Goal: Information Seeking & Learning: Understand process/instructions

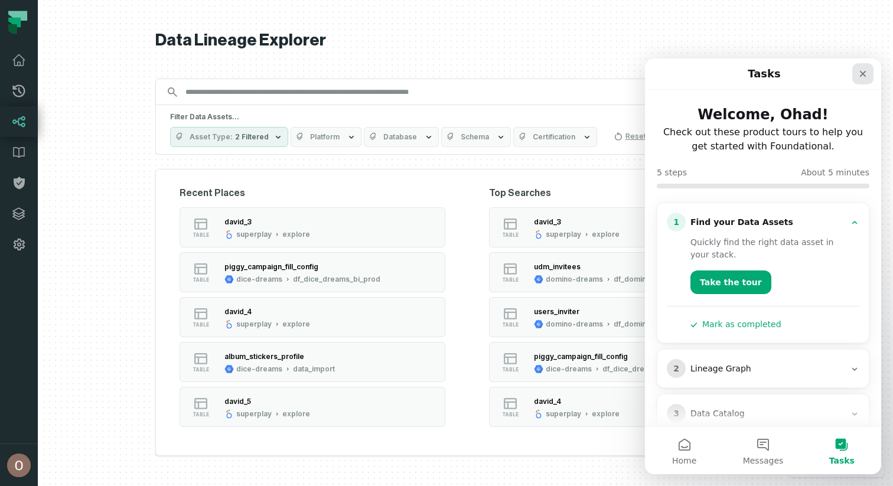
click at [860, 78] on icon "Close" at bounding box center [862, 73] width 9 height 9
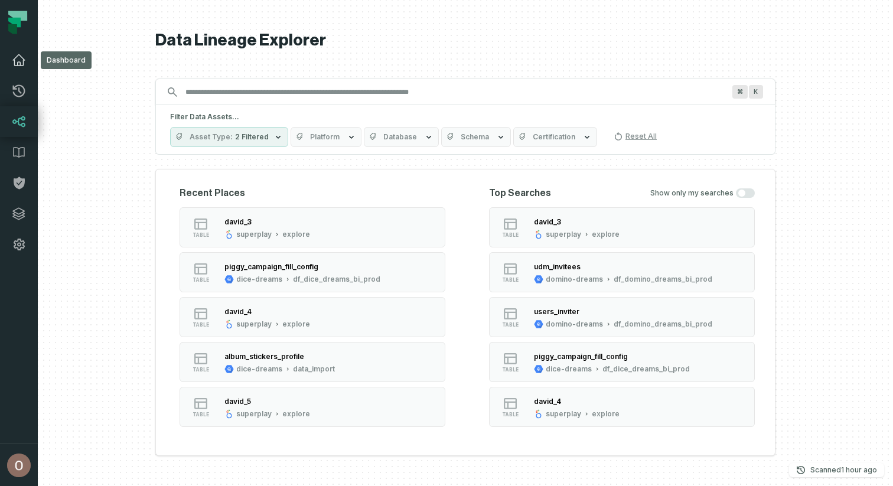
click at [21, 52] on link "Dashboard" at bounding box center [19, 60] width 38 height 31
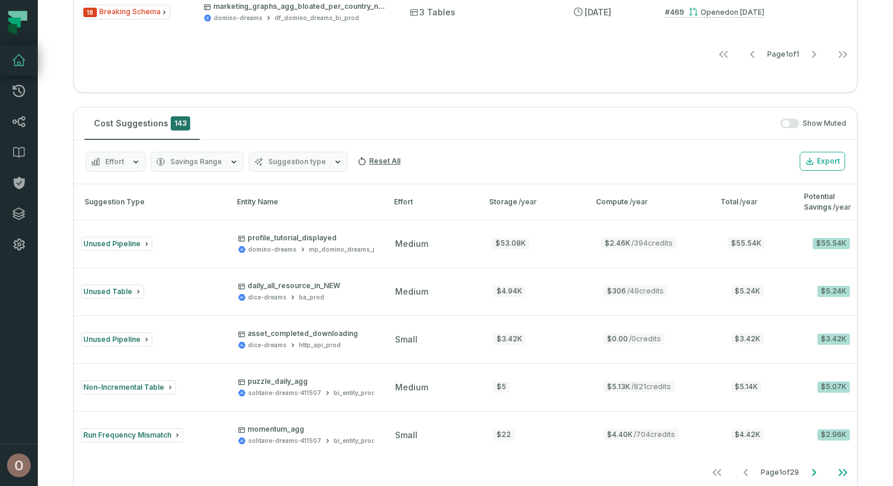
scroll to position [904, 0]
click at [266, 166] on button "Suggestion type" at bounding box center [298, 161] width 99 height 20
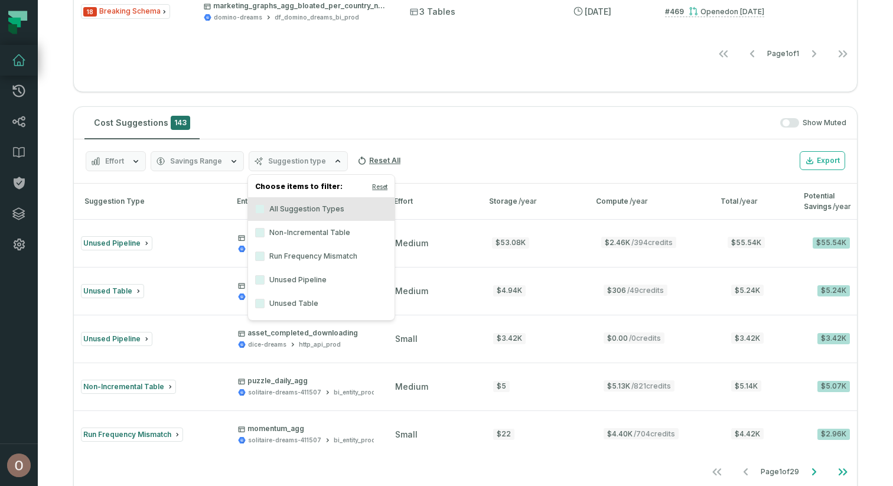
click at [326, 233] on label "Non-Incremental Table" at bounding box center [321, 233] width 146 height 24
click at [264, 233] on button "Non-Incremental Table" at bounding box center [259, 232] width 9 height 9
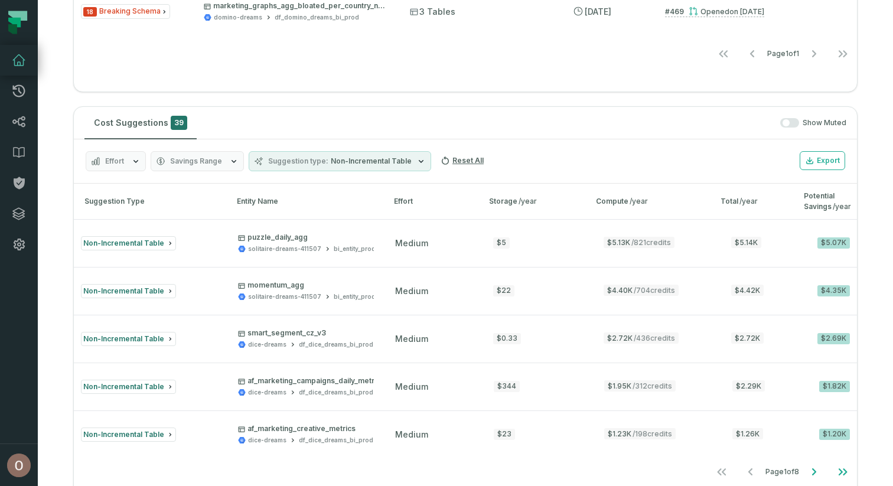
click at [380, 135] on div "Cost Suggestions 39 Show Muted" at bounding box center [465, 123] width 783 height 32
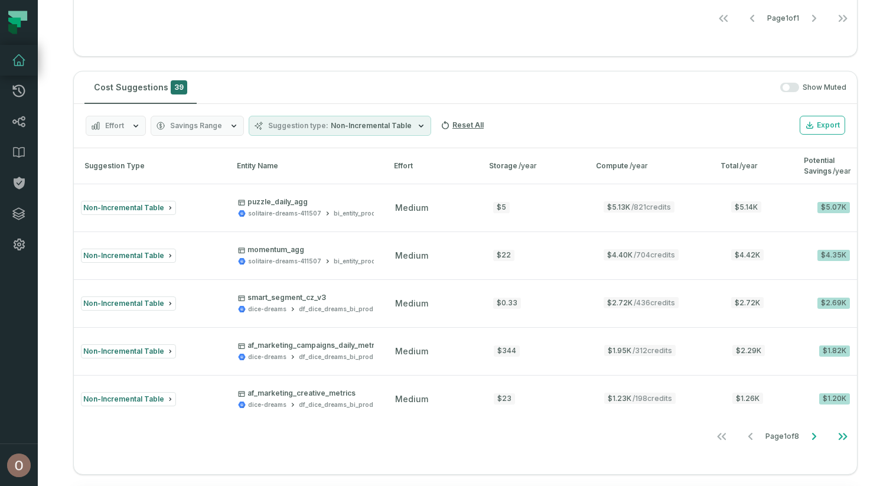
scroll to position [951, 0]
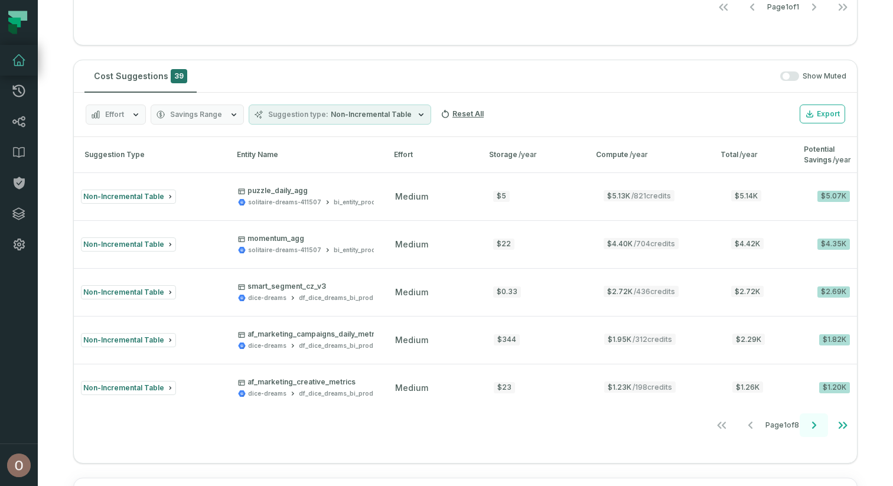
click at [817, 427] on icon "Go to next page" at bounding box center [813, 425] width 14 height 14
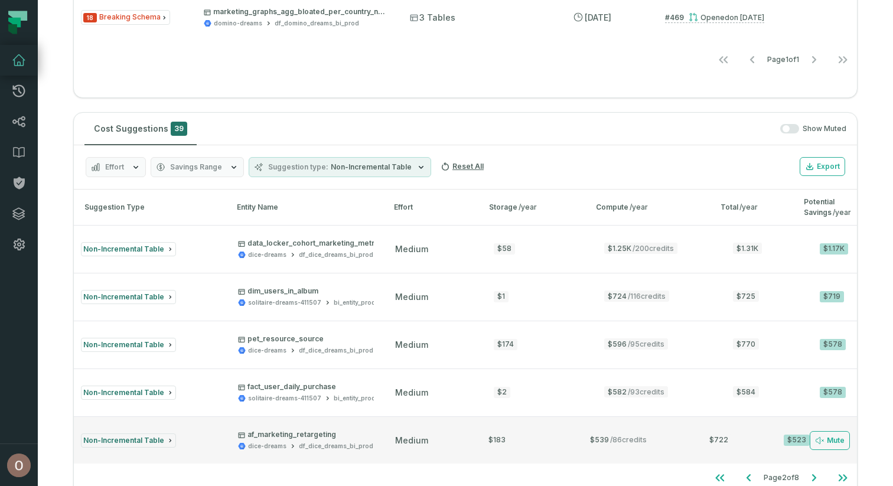
scroll to position [890, 0]
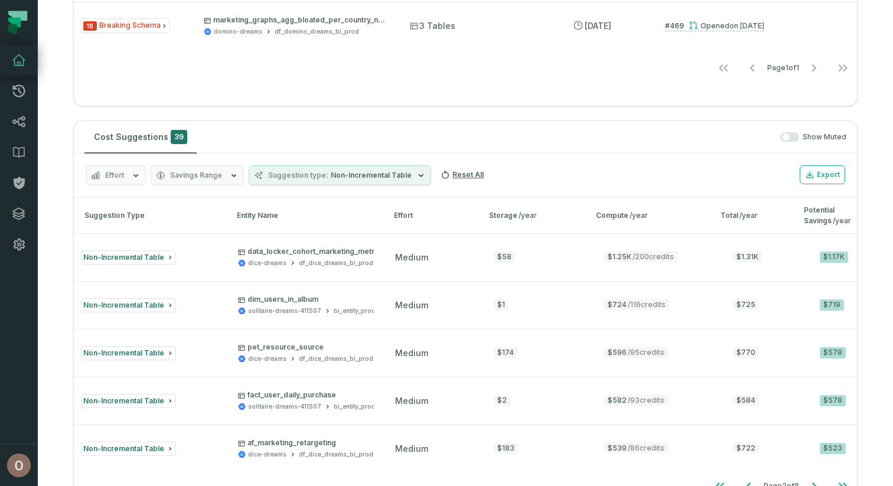
click at [391, 178] on span "Non-Incremental Table" at bounding box center [371, 175] width 81 height 9
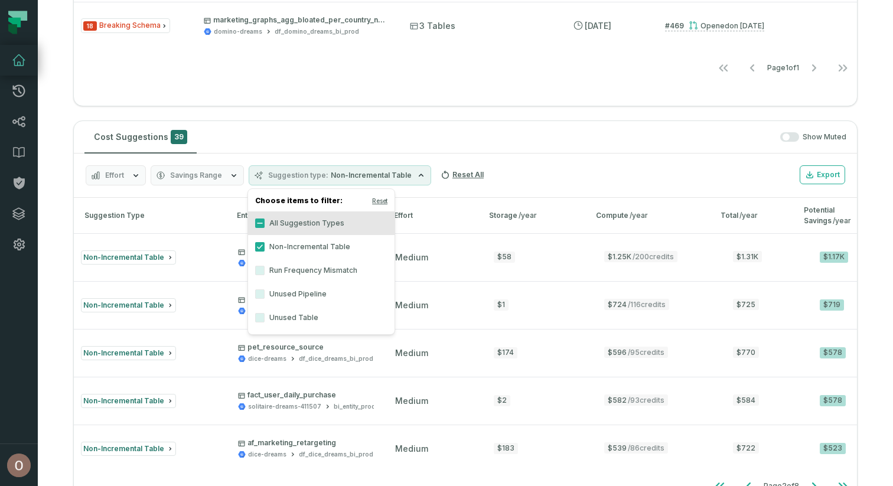
click at [336, 244] on label "Non-Incremental Table" at bounding box center [321, 247] width 146 height 24
click at [264, 244] on button "Non-Incremental Table" at bounding box center [259, 246] width 9 height 9
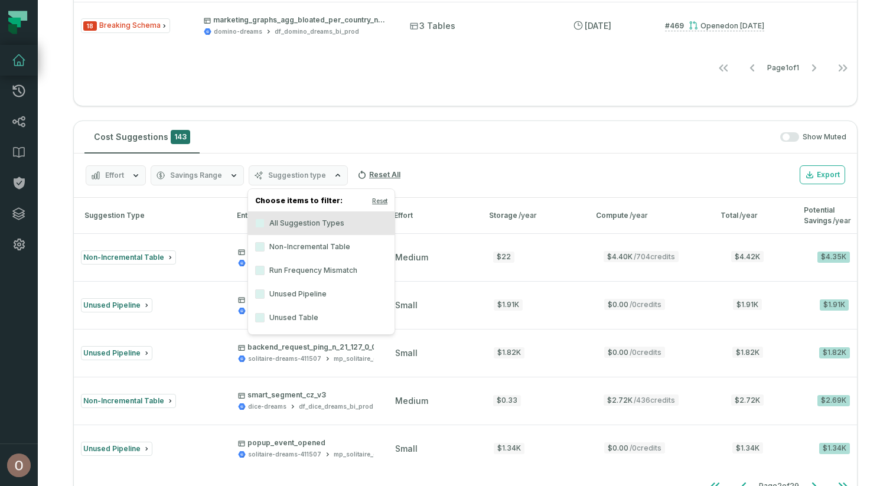
click at [341, 230] on label "All Suggestion Types" at bounding box center [321, 223] width 146 height 24
click at [264, 228] on button "All Suggestion Types" at bounding box center [259, 222] width 9 height 9
click at [441, 155] on div "Effort Savings Range Suggestion type Reset All Export" at bounding box center [465, 175] width 783 height 44
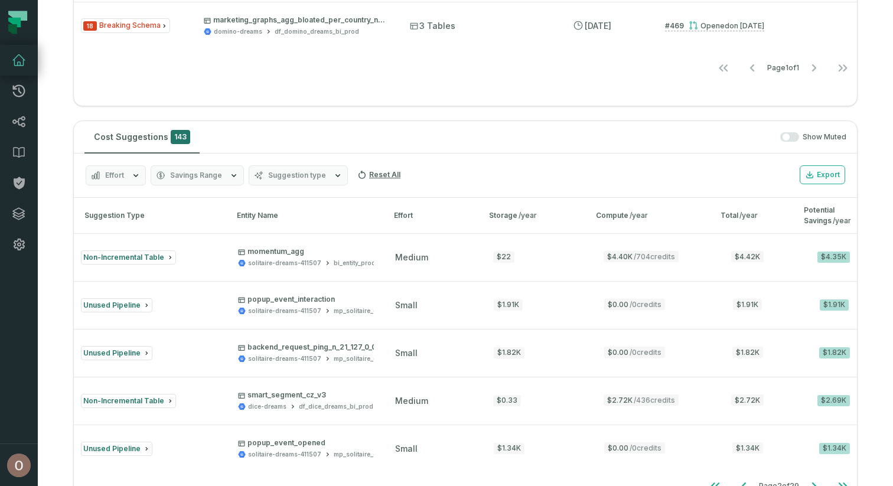
click at [203, 172] on span "Savings Range" at bounding box center [196, 175] width 52 height 9
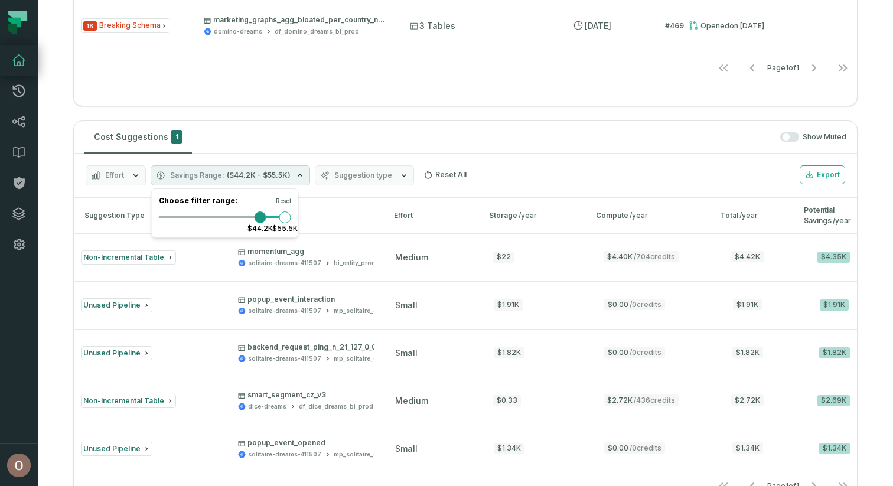
click at [266, 220] on span "Minimum" at bounding box center [260, 217] width 12 height 12
click at [339, 115] on section "Hello, Ohad Tal Data Quality Monitoring 144 Critical Issues 106 Warnings Start …" at bounding box center [465, 145] width 855 height 2071
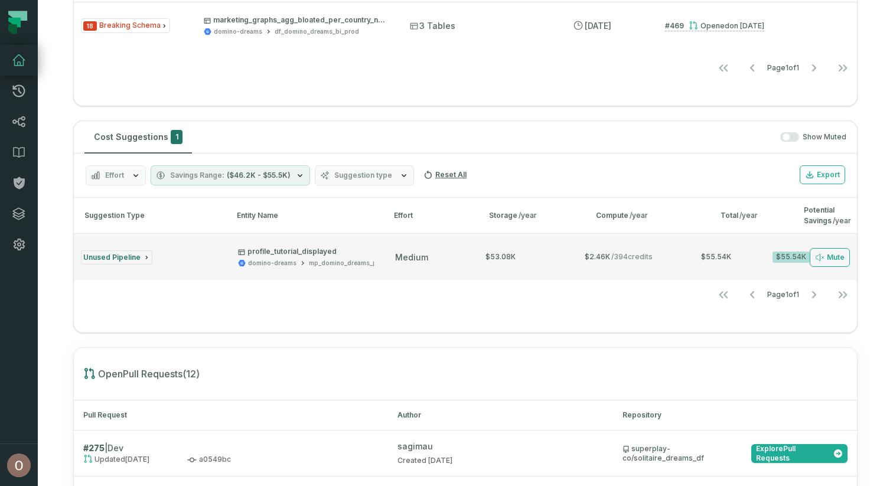
click at [290, 254] on p "profile_tutorial_displayed" at bounding box center [312, 251] width 149 height 9
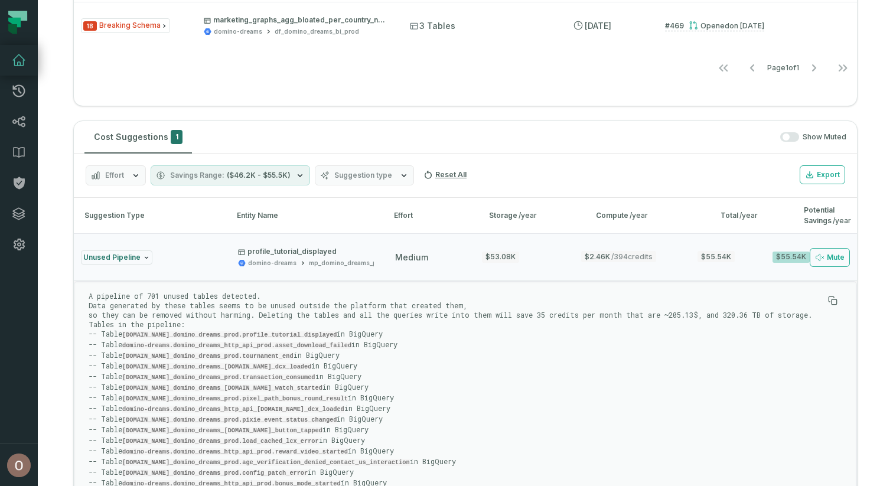
click at [273, 184] on button "Savings Range ($46.2K - $55.5K)" at bounding box center [230, 175] width 159 height 20
click at [185, 222] on span "Minimum" at bounding box center [189, 217] width 12 height 12
click at [351, 124] on div "Cost Suggestions 1 Show Muted" at bounding box center [465, 137] width 783 height 32
click at [197, 271] on button "Unused Pipeline profile_tutorial_displayed domino-dreams mp_domino_dreams_prod …" at bounding box center [465, 256] width 783 height 47
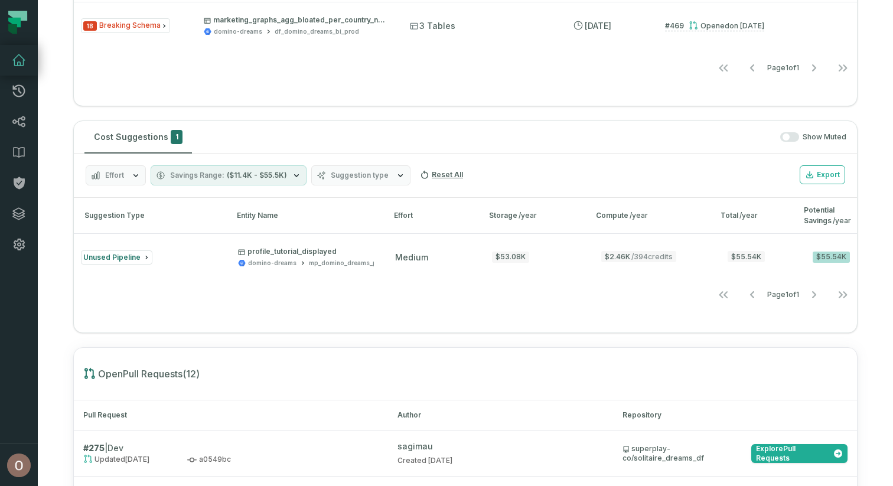
click at [130, 180] on button "Effort" at bounding box center [116, 175] width 60 height 20
click at [143, 272] on label "Small" at bounding box center [159, 271] width 146 height 24
click at [103, 272] on button "Small" at bounding box center [97, 270] width 9 height 9
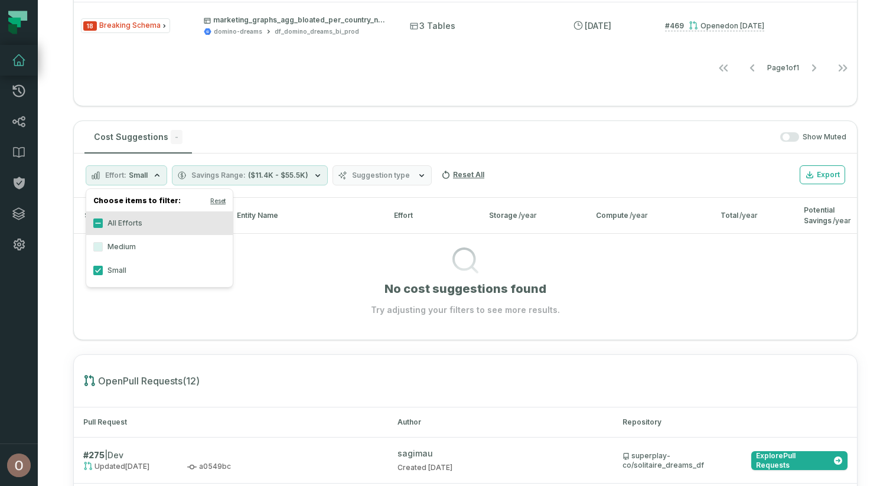
click at [145, 177] on span "Small" at bounding box center [138, 175] width 19 height 9
click at [110, 244] on label "Medium" at bounding box center [159, 247] width 146 height 24
click at [103, 244] on button "Medium" at bounding box center [97, 246] width 9 height 9
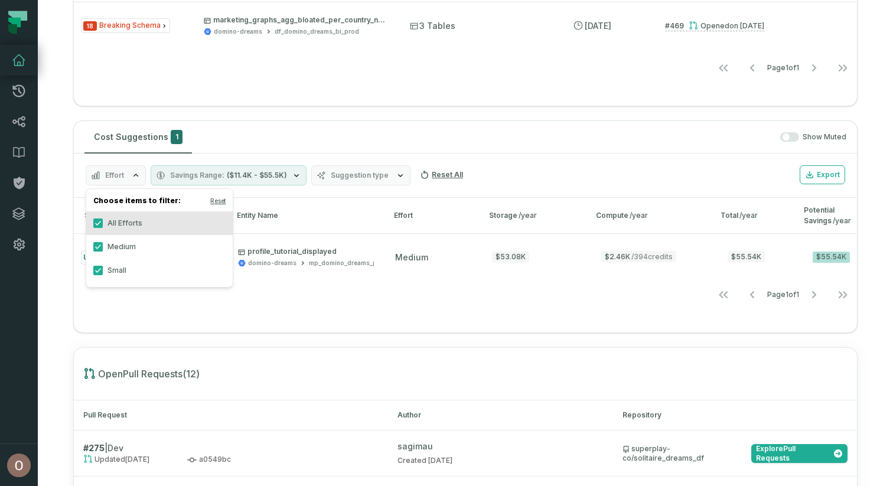
click at [113, 272] on label "Small" at bounding box center [159, 271] width 146 height 24
click at [103, 272] on button "Small" at bounding box center [97, 270] width 9 height 9
click at [233, 119] on section "Hello, Ohad Tal Data Quality Monitoring 144 Critical Issues 106 Warnings Start …" at bounding box center [465, 50] width 855 height 1880
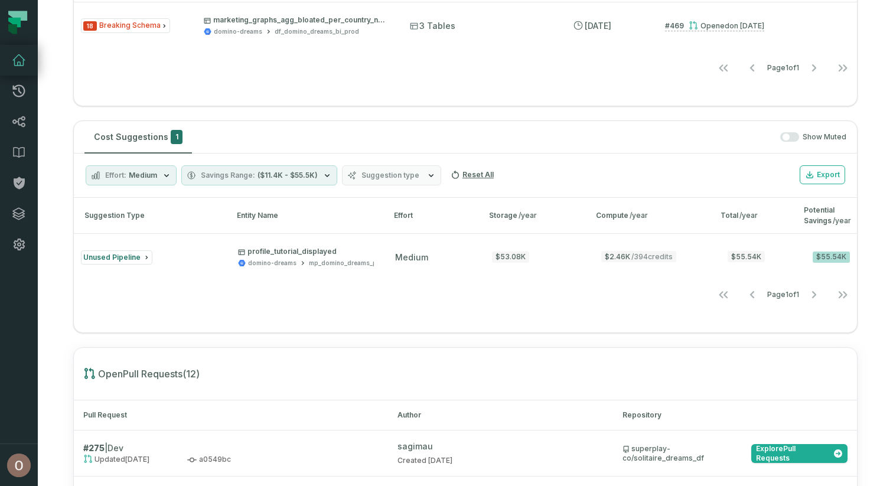
click at [149, 171] on span "Medium" at bounding box center [143, 175] width 28 height 9
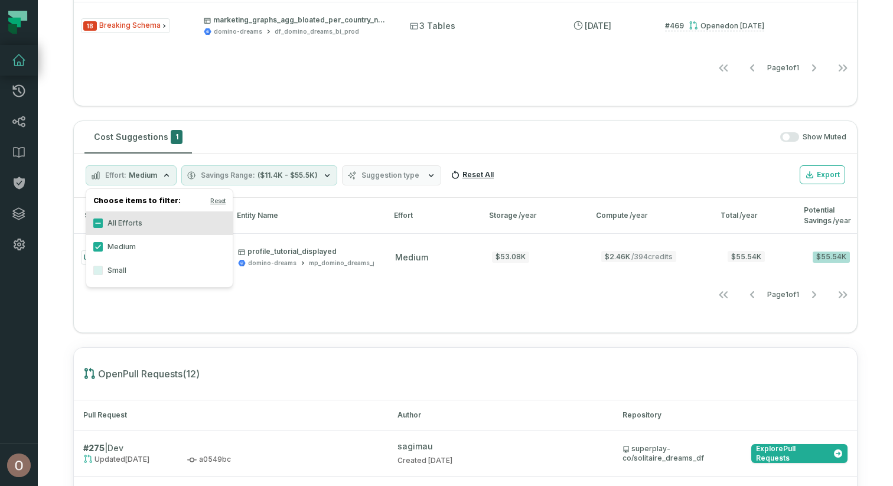
click at [458, 171] on button "Reset All" at bounding box center [472, 174] width 53 height 19
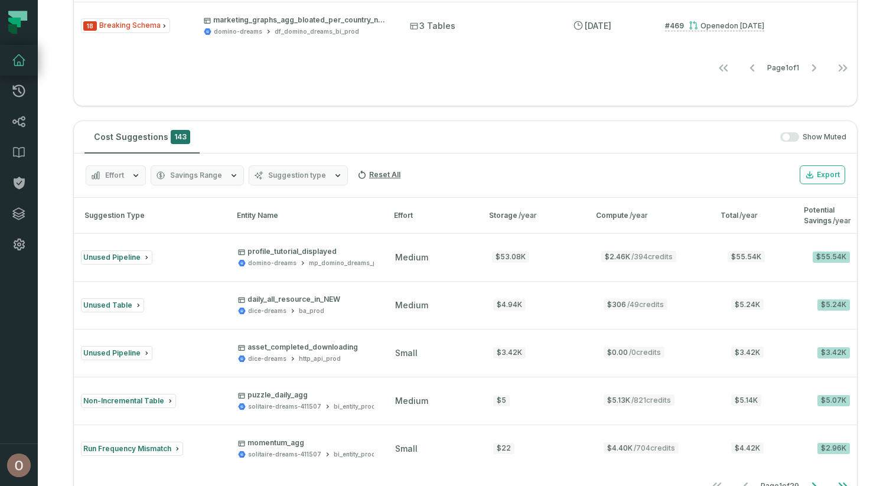
click at [498, 213] on div "Storage /year" at bounding box center [532, 215] width 86 height 11
click at [515, 215] on div "Storage /year" at bounding box center [532, 215] width 86 height 11
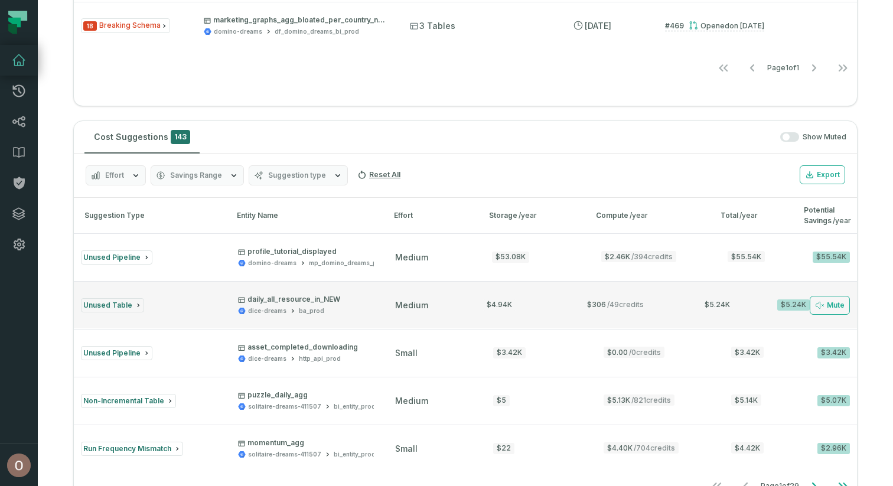
click at [304, 302] on p "daily_all_resource_in_NEW" at bounding box center [289, 299] width 102 height 9
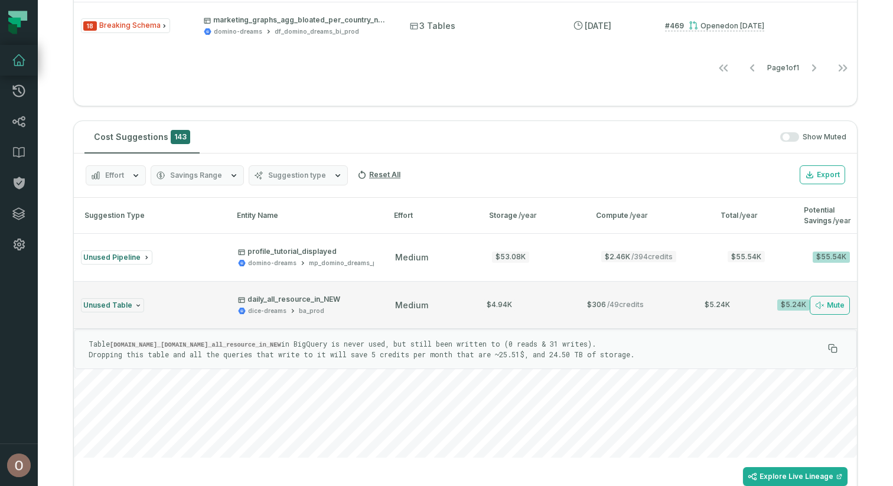
click at [274, 301] on p "daily_all_resource_in_NEW" at bounding box center [289, 299] width 102 height 9
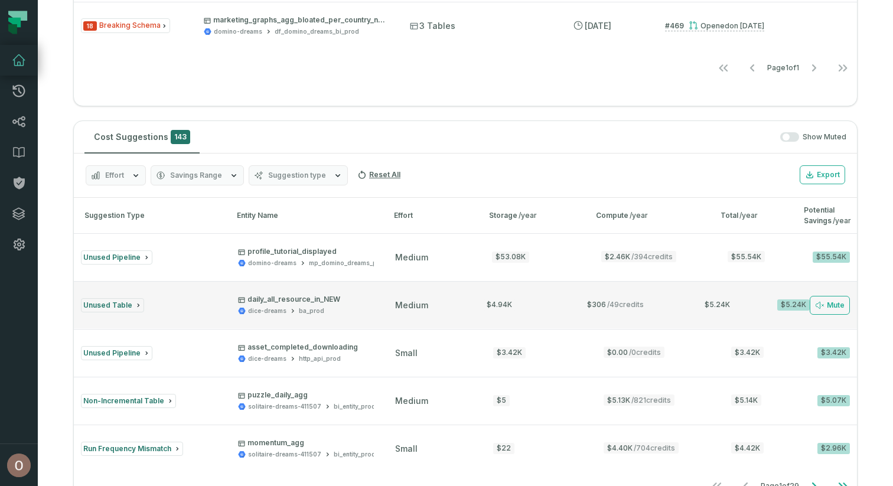
click at [602, 309] on span "$306 / 49 credits" at bounding box center [615, 304] width 64 height 11
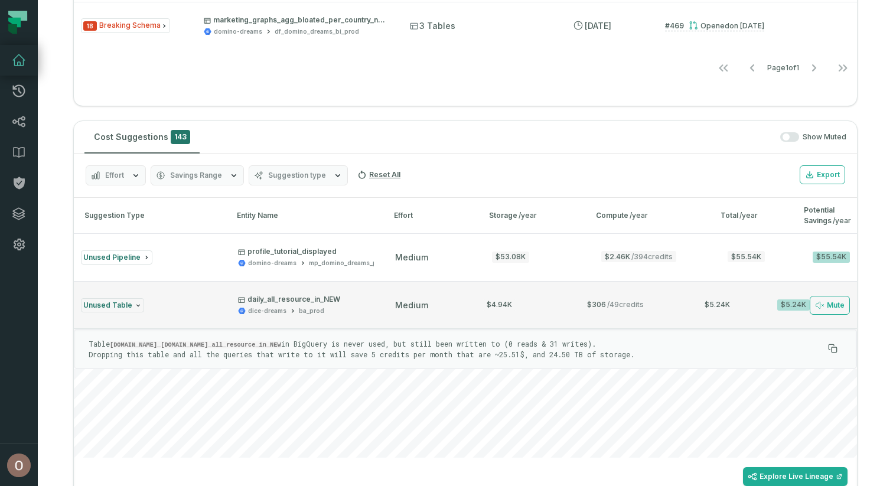
click at [274, 293] on button "Unused Table daily_all_resource_in_NEW dice-dreams ba_prod medium $4.94K $306 /…" at bounding box center [465, 304] width 783 height 47
click at [274, 296] on p "daily_all_resource_in_NEW" at bounding box center [289, 299] width 102 height 9
click at [274, 295] on p "daily_all_resource_in_NEW" at bounding box center [289, 299] width 102 height 9
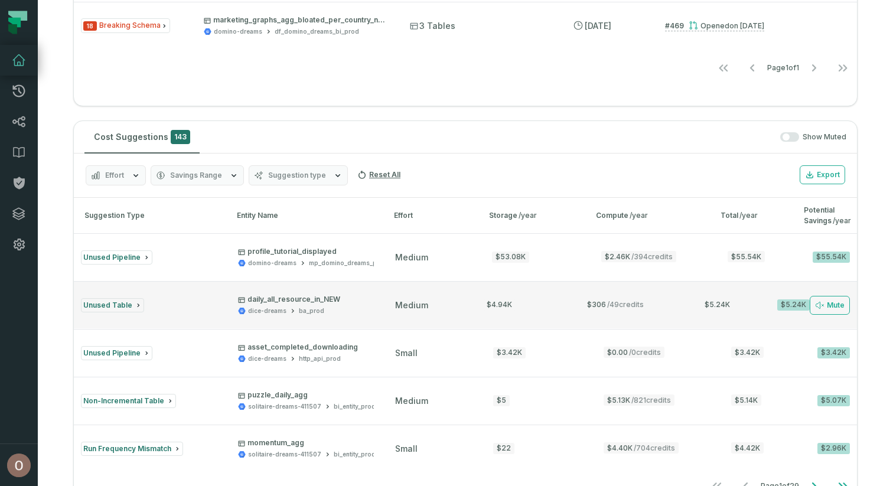
click at [345, 301] on div "daily_all_resource_in_NEW dice-dreams ba_prod" at bounding box center [306, 305] width 136 height 21
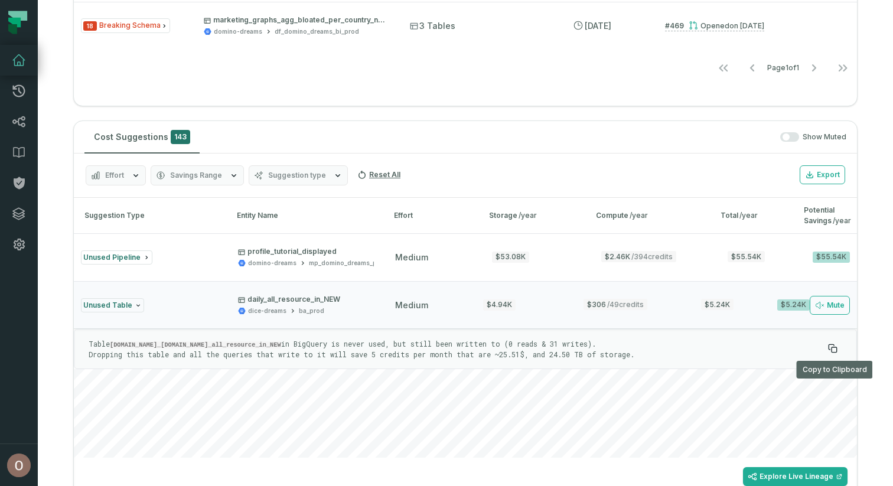
click at [832, 346] on icon at bounding box center [832, 348] width 9 height 9
click at [459, 116] on section "Hello, Ohad Tal Data Quality Monitoring 144 Critical Issues 106 Warnings Start …" at bounding box center [465, 229] width 855 height 2238
drag, startPoint x: 344, startPoint y: 299, endPoint x: 263, endPoint y: 297, distance: 81.5
click at [263, 297] on div "daily_all_resource_in_NEW dice-dreams ba_prod" at bounding box center [306, 305] width 136 height 21
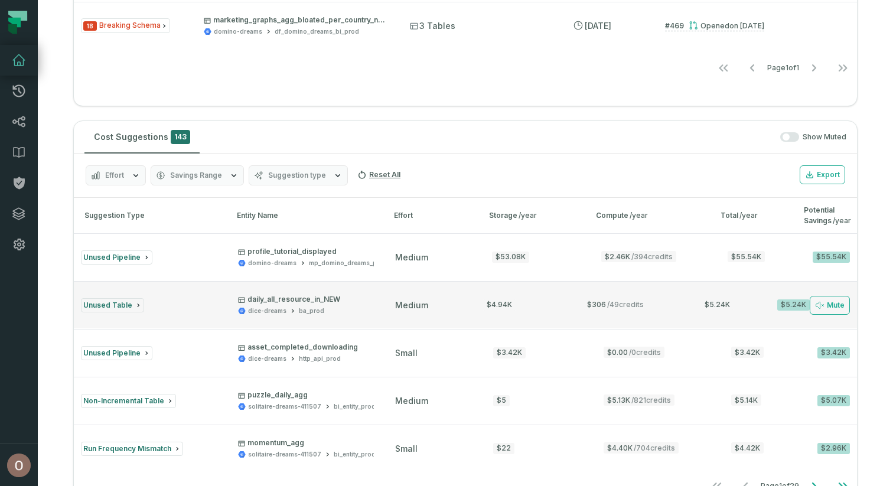
click at [250, 295] on p "daily_all_resource_in_NEW" at bounding box center [289, 299] width 102 height 9
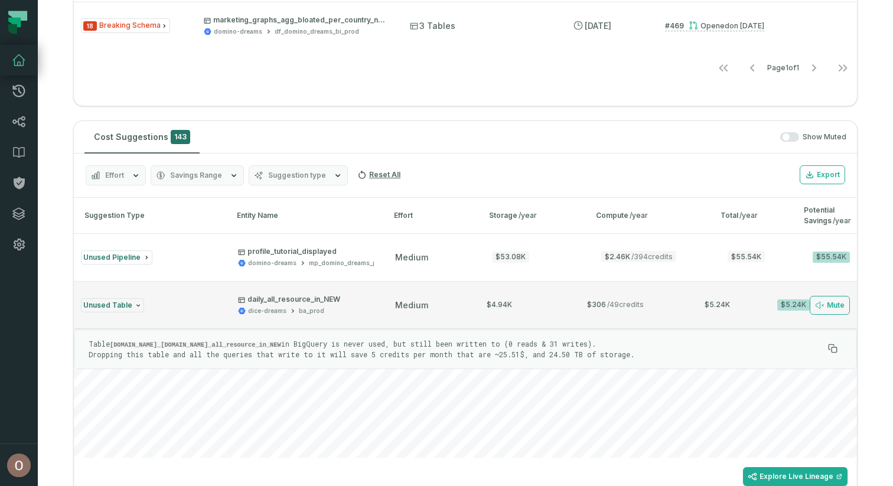
click at [250, 295] on p "daily_all_resource_in_NEW" at bounding box center [289, 299] width 102 height 9
click at [119, 303] on span "Unused Table" at bounding box center [107, 304] width 49 height 9
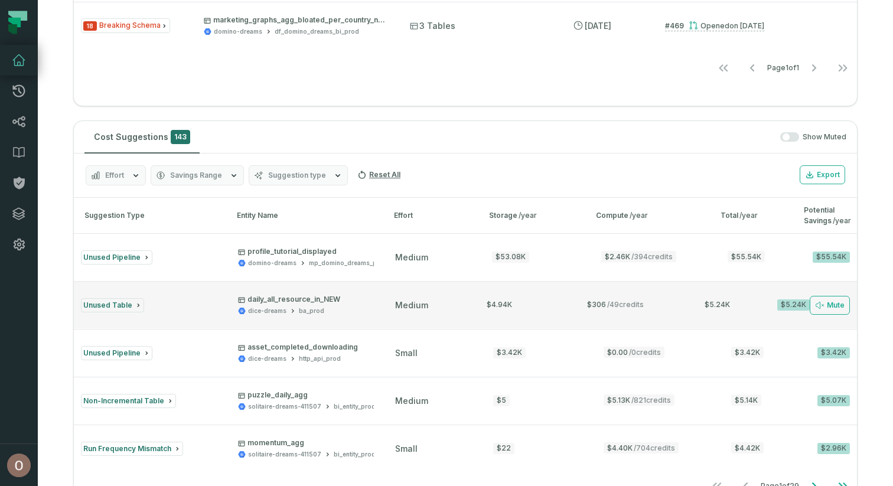
click at [119, 302] on span "Unused Table" at bounding box center [107, 304] width 49 height 9
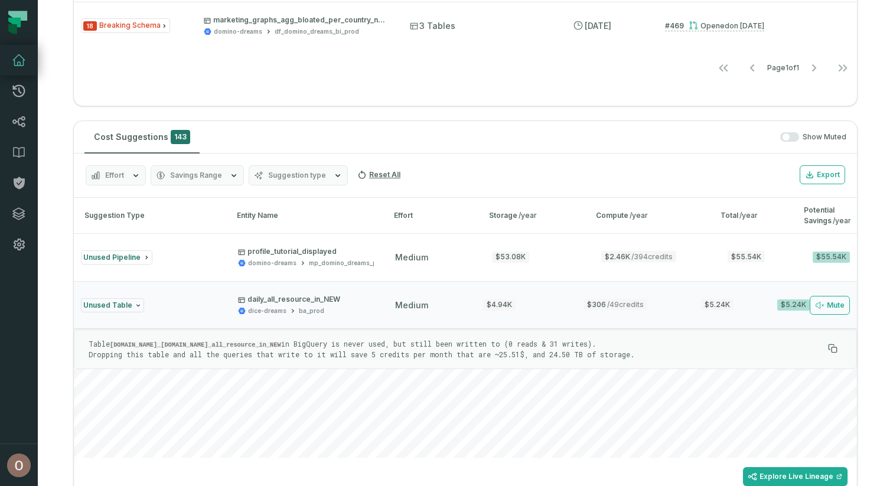
click at [264, 346] on code "[DOMAIN_NAME]_[DOMAIN_NAME]_all_resource_in_NEW" at bounding box center [195, 344] width 171 height 7
copy code "daily_all_resource_in_NEW"
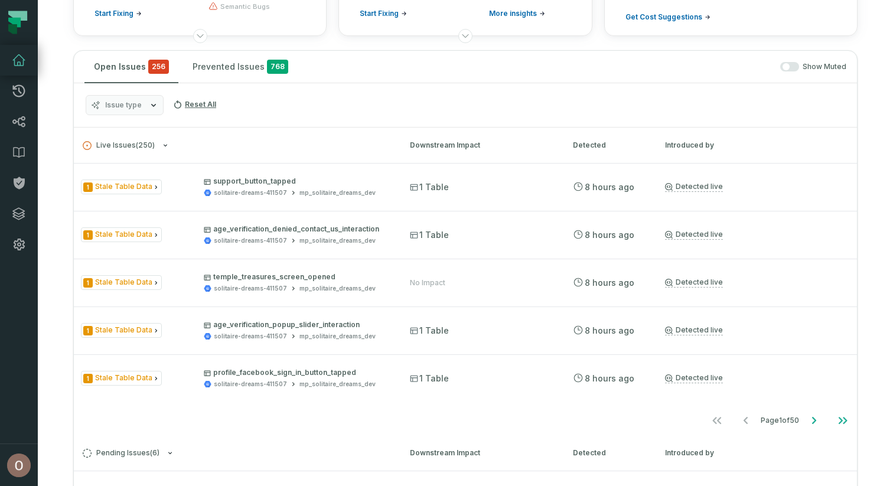
scroll to position [0, 0]
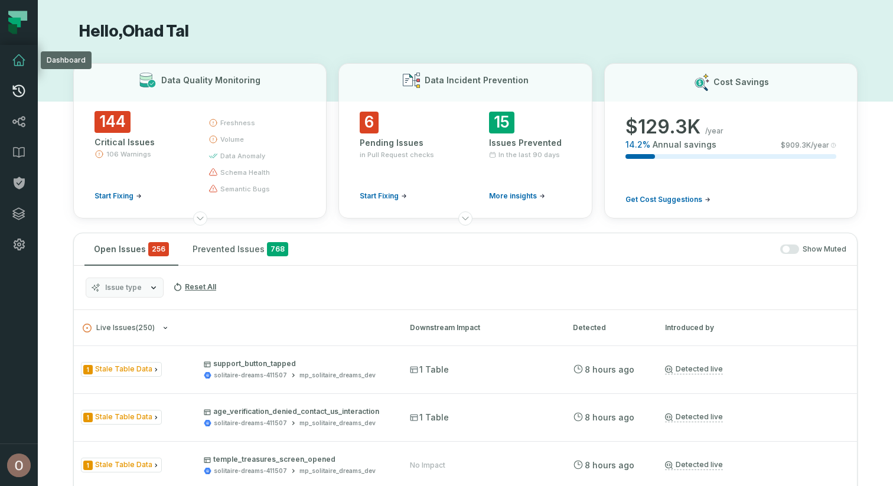
click at [17, 84] on icon at bounding box center [19, 91] width 14 height 14
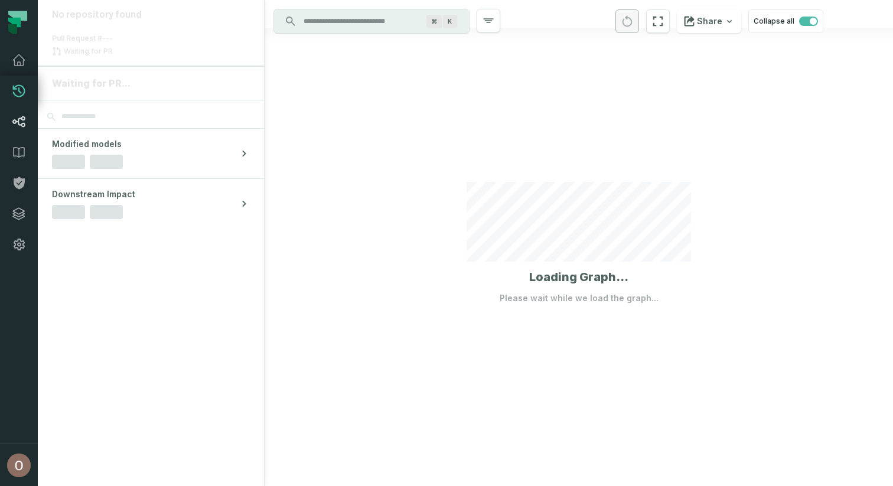
click at [15, 111] on link "Lineage" at bounding box center [19, 121] width 38 height 31
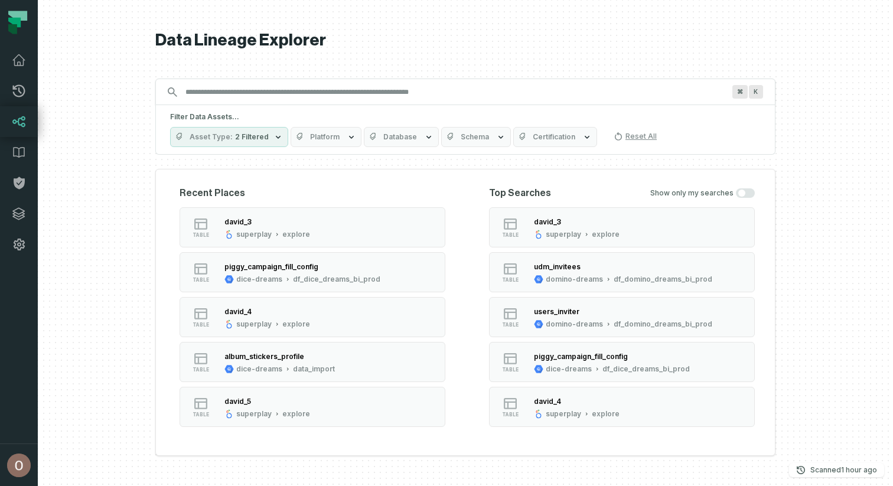
click at [185, 94] on input "Discovery Provider cmdk menu" at bounding box center [454, 92] width 553 height 19
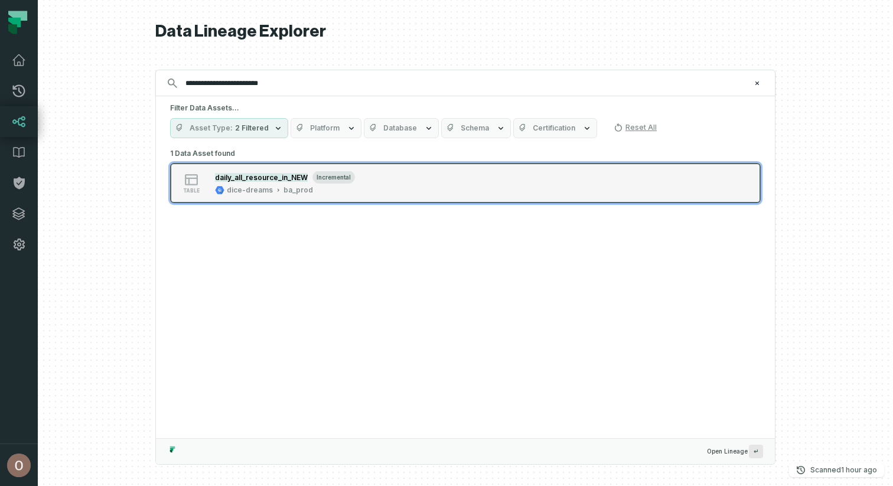
type input "**********"
click at [218, 169] on button "table daily_all_resource_in_NEW incremental dice-dreams ba_prod" at bounding box center [465, 183] width 590 height 40
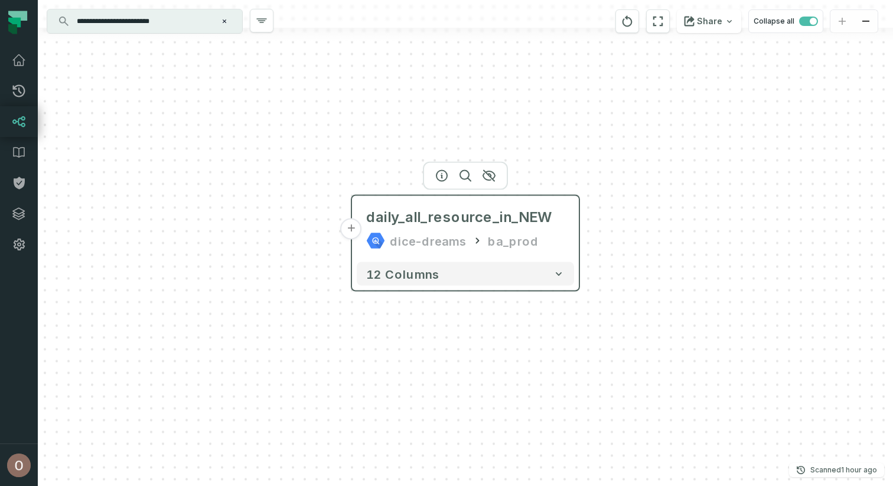
click at [355, 228] on button "+" at bounding box center [351, 228] width 21 height 21
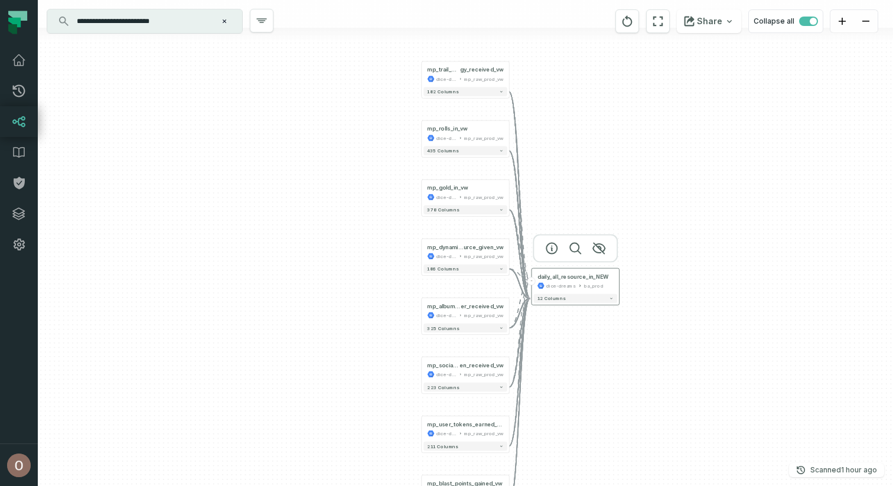
click at [531, 280] on button "-" at bounding box center [531, 281] width 8 height 8
